Goal: Check status: Check status

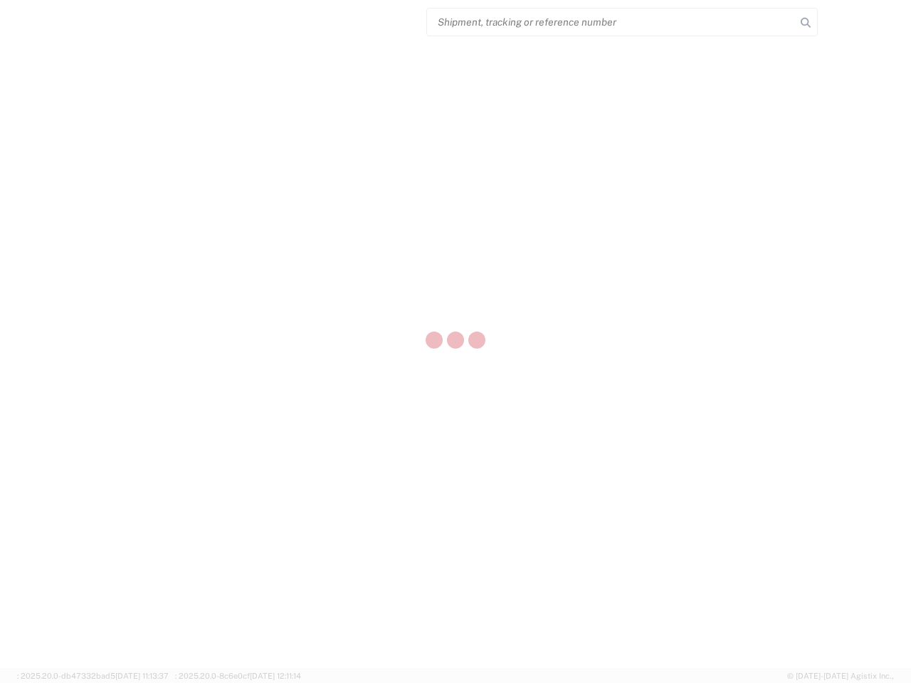
select select "US"
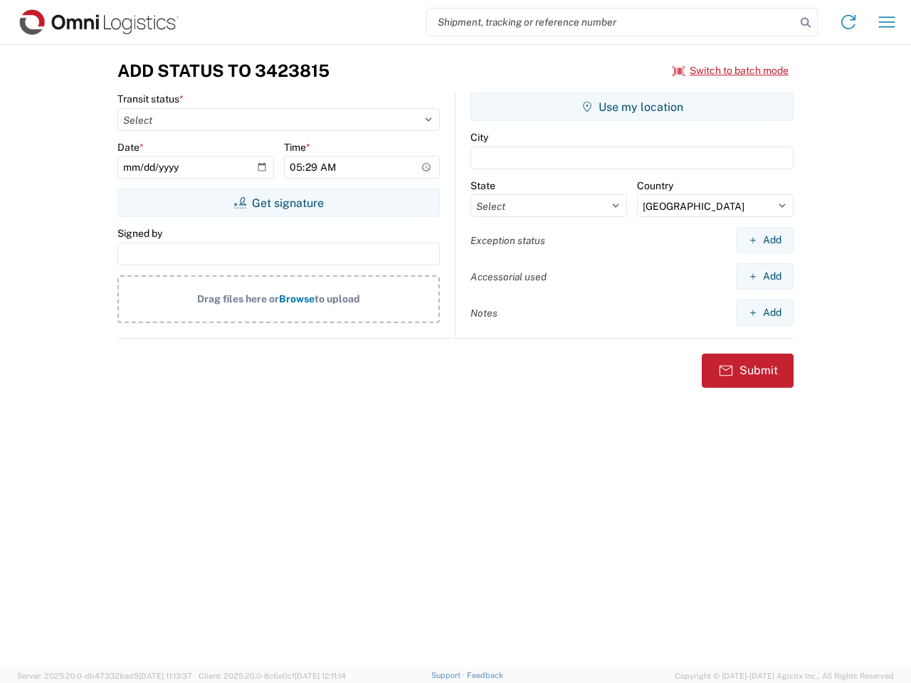
click at [611, 22] on input "search" at bounding box center [611, 22] width 369 height 27
click at [806, 23] on icon at bounding box center [806, 23] width 20 height 20
click at [848, 22] on icon at bounding box center [848, 22] width 23 height 23
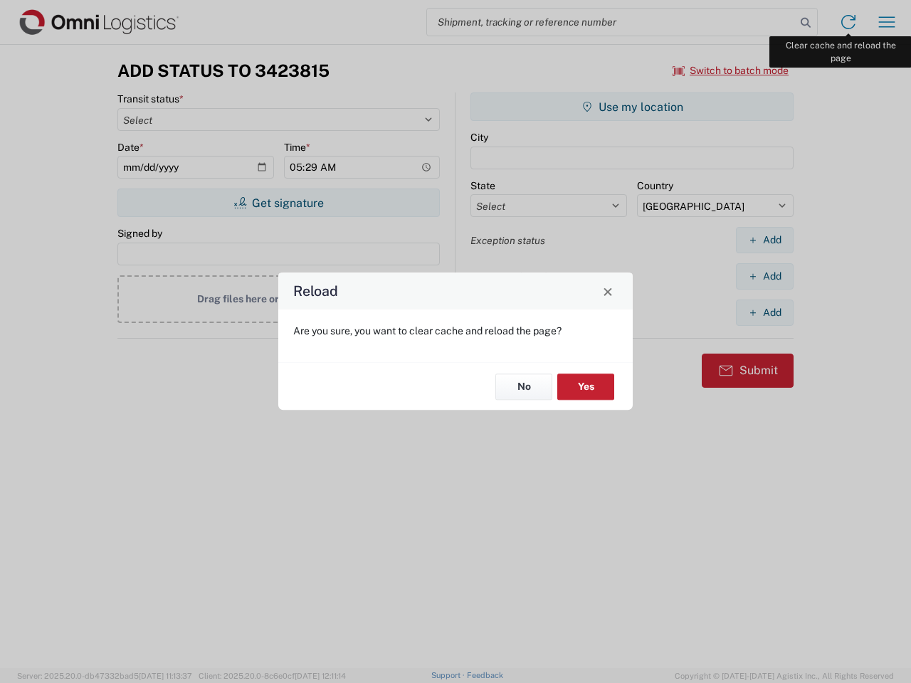
click at [887, 22] on div "Reload Are you sure, you want to clear cache and reload the page? No Yes" at bounding box center [455, 341] width 911 height 683
click at [731, 70] on div "Reload Are you sure, you want to clear cache and reload the page? No Yes" at bounding box center [455, 341] width 911 height 683
click at [278, 203] on div "Reload Are you sure, you want to clear cache and reload the page? No Yes" at bounding box center [455, 341] width 911 height 683
click at [632, 107] on div "Reload Are you sure, you want to clear cache and reload the page? No Yes" at bounding box center [455, 341] width 911 height 683
click at [764, 240] on div "Reload Are you sure, you want to clear cache and reload the page? No Yes" at bounding box center [455, 341] width 911 height 683
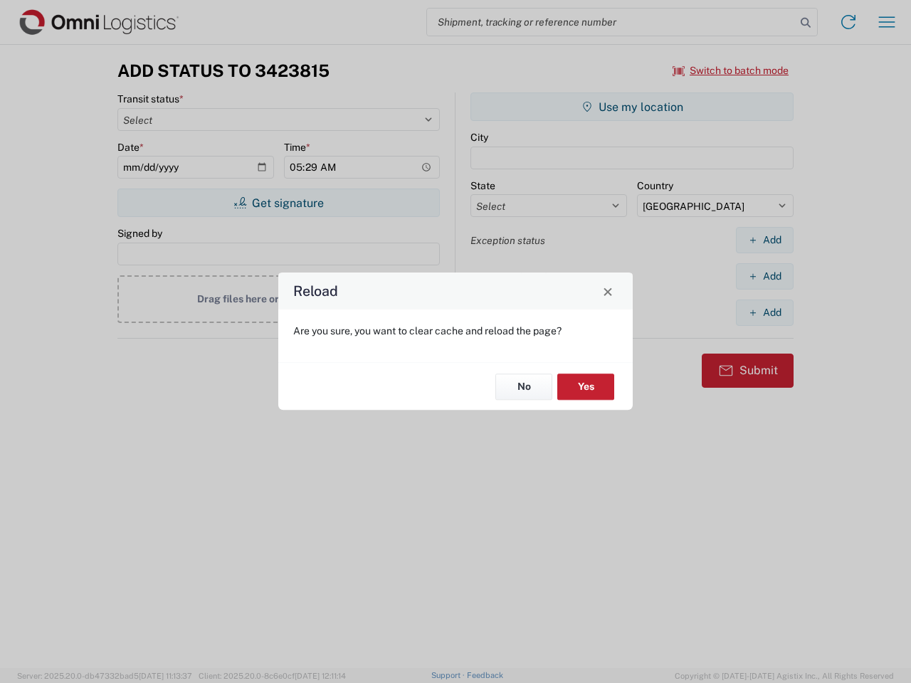
click at [764, 276] on div "Reload Are you sure, you want to clear cache and reload the page? No Yes" at bounding box center [455, 341] width 911 height 683
click at [764, 312] on div "Reload Are you sure, you want to clear cache and reload the page? No Yes" at bounding box center [455, 341] width 911 height 683
